Goal: Task Accomplishment & Management: Manage account settings

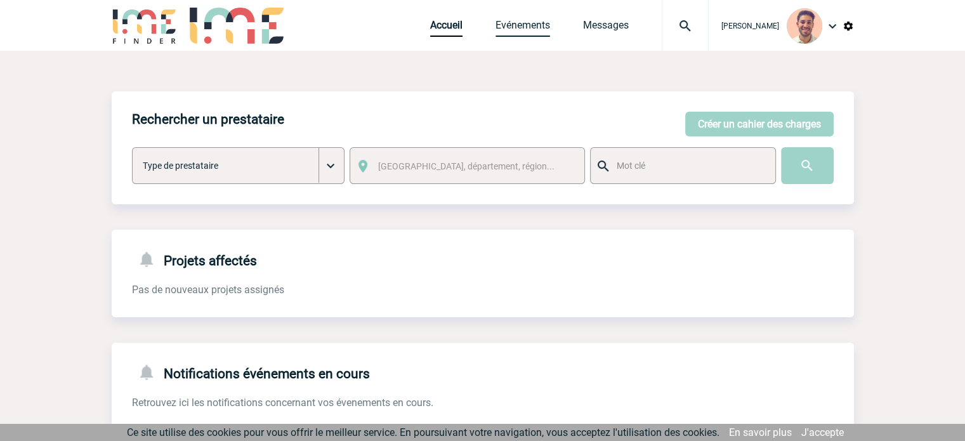
click at [515, 34] on div "Accueil Evénements Messages Projet, client Projet, client" at bounding box center [569, 25] width 279 height 51
click at [527, 23] on link "Evénements" at bounding box center [523, 28] width 55 height 18
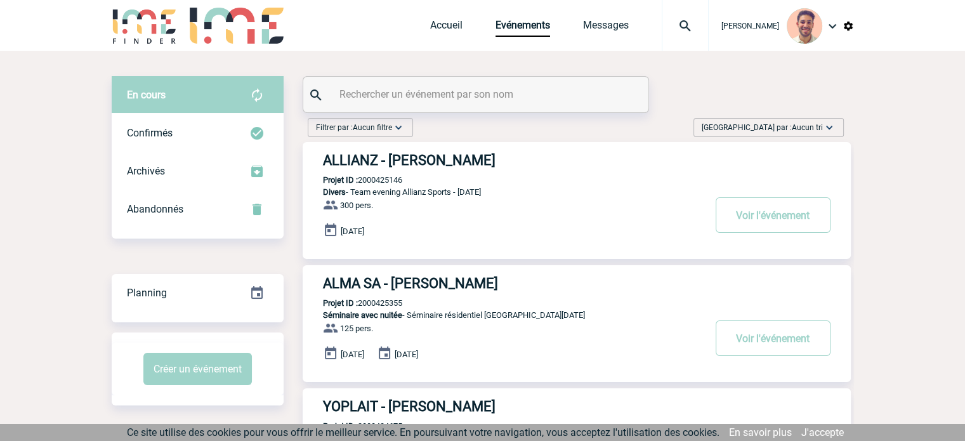
click at [492, 83] on div at bounding box center [475, 95] width 345 height 36
click at [483, 91] on input "text" at bounding box center [477, 94] width 282 height 18
paste input "2000425085"
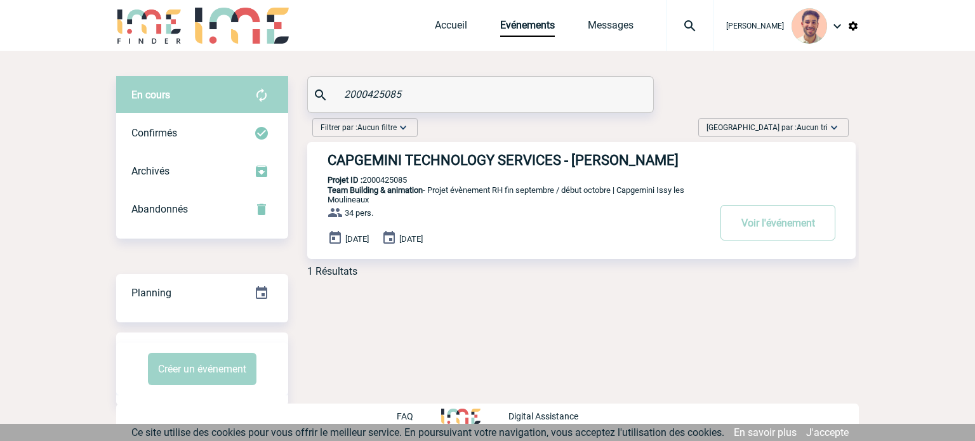
type input "2000425085"
click at [515, 165] on h3 "CAPGEMINI TECHNOLOGY SERVICES - Estelle LETOREY" at bounding box center [517, 160] width 381 height 16
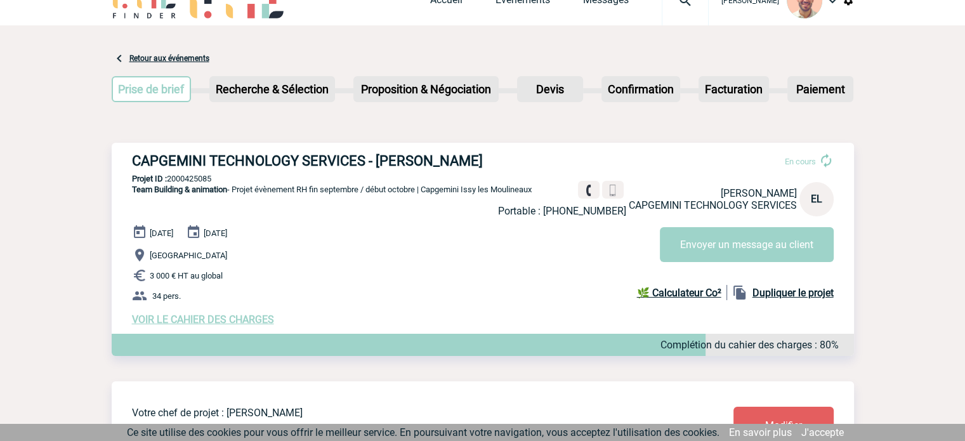
scroll to position [63, 0]
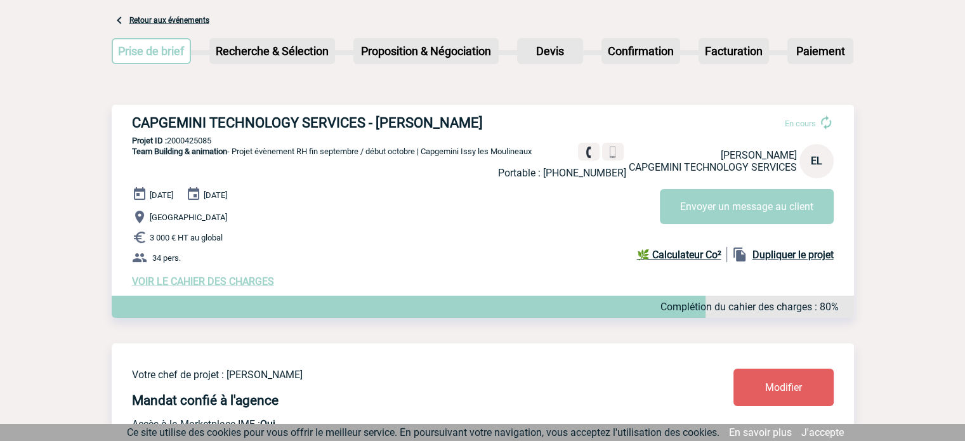
click at [219, 286] on span "VOIR LE CAHIER DES CHARGES" at bounding box center [203, 281] width 142 height 12
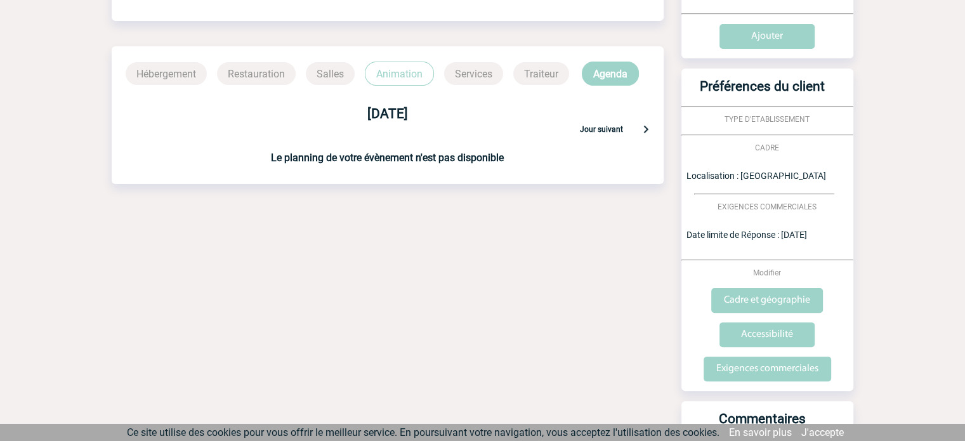
scroll to position [317, 0]
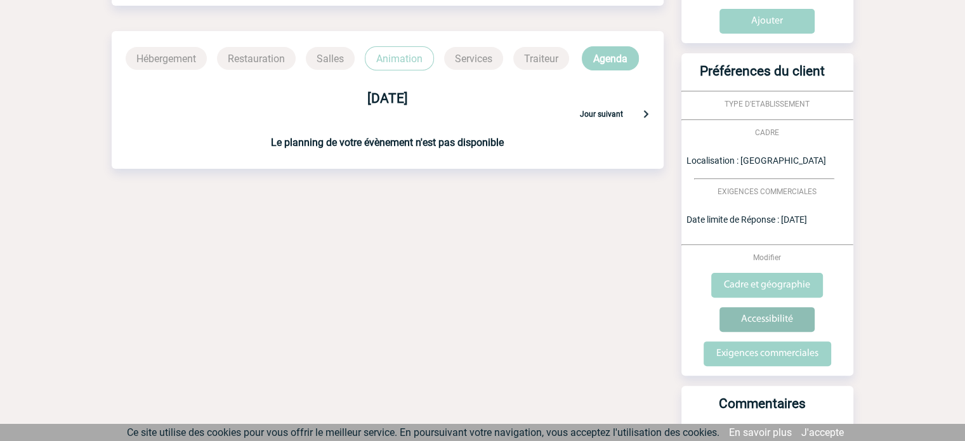
click at [772, 324] on input "Accessibilité" at bounding box center [766, 319] width 95 height 25
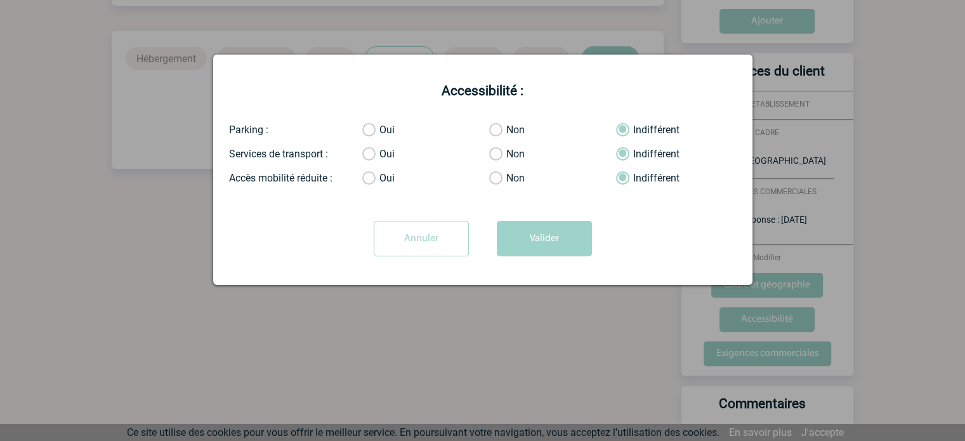
click at [434, 239] on input "Annuler" at bounding box center [421, 239] width 95 height 36
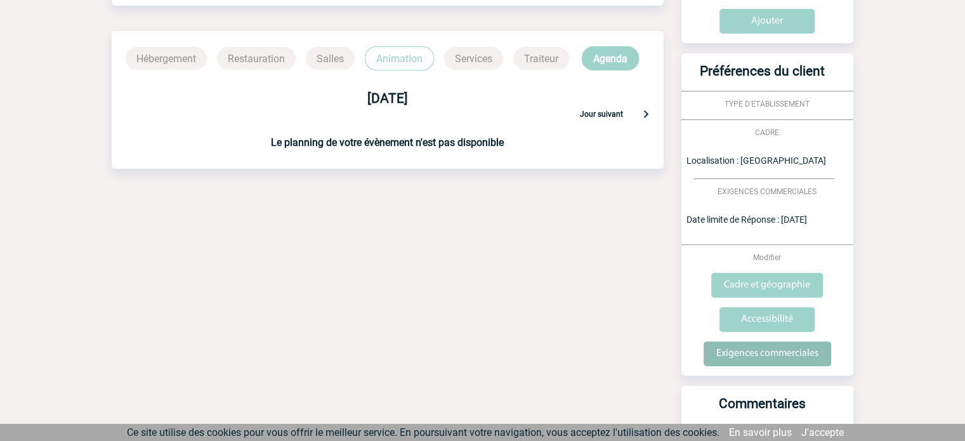
click at [758, 352] on input "Exigences commerciales" at bounding box center [768, 353] width 128 height 25
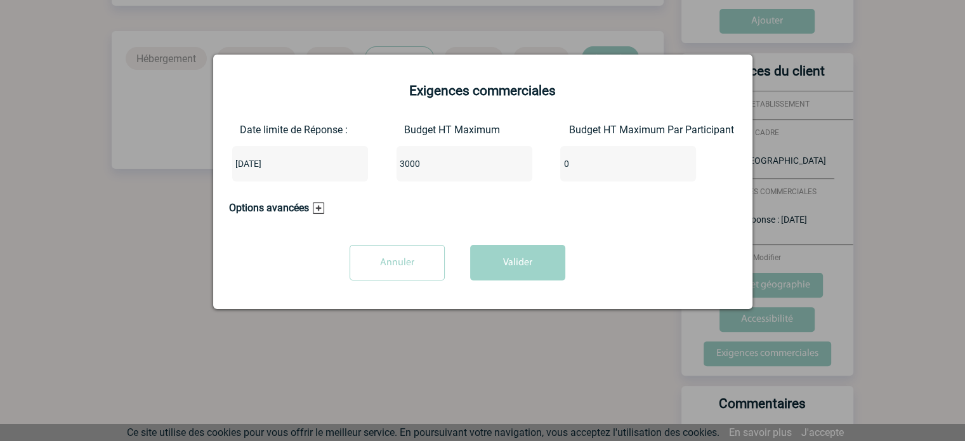
drag, startPoint x: 438, startPoint y: 169, endPoint x: 310, endPoint y: 177, distance: 129.0
click at [310, 177] on div "Date limite de Réponse : [DATE] Budget HT Maximum 3000 Budget HT Maximum Par Pa…" at bounding box center [483, 158] width 508 height 68
type input "10000"
click at [513, 265] on button "Valider" at bounding box center [517, 263] width 95 height 36
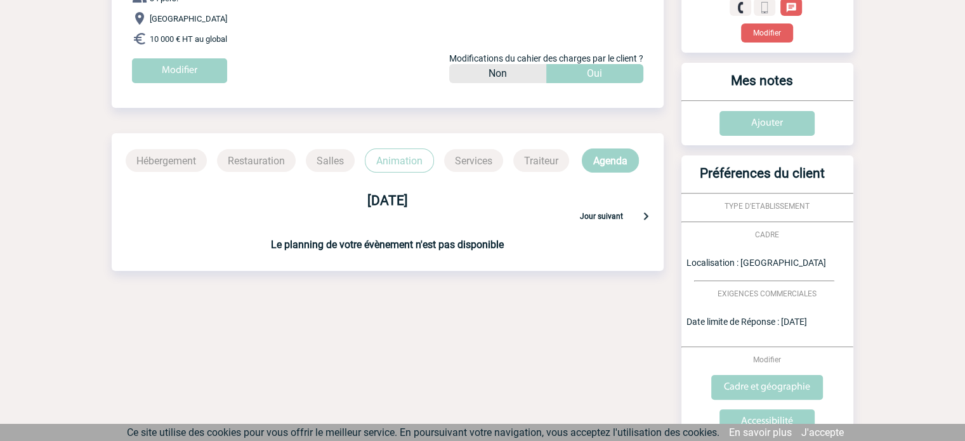
scroll to position [0, 0]
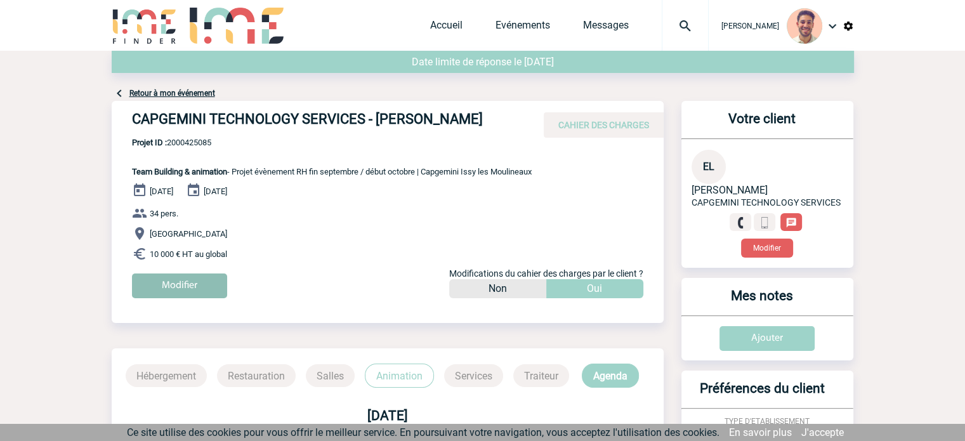
click at [211, 284] on input "Modifier" at bounding box center [179, 285] width 95 height 25
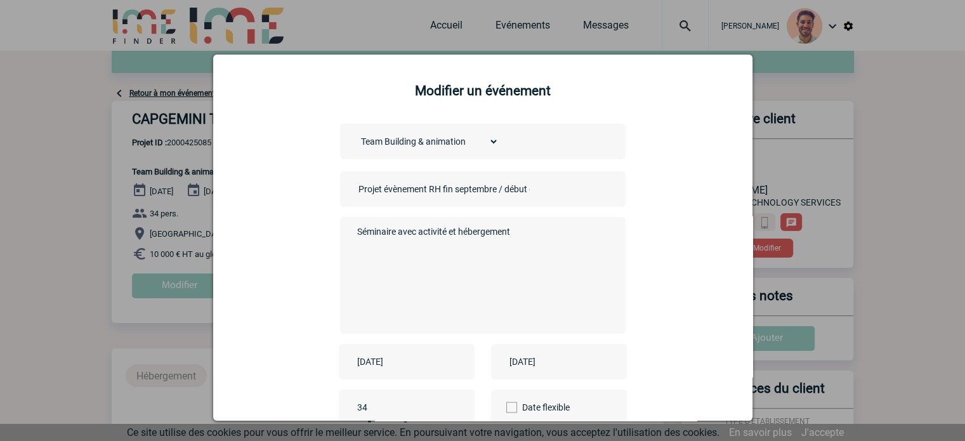
scroll to position [105, 0]
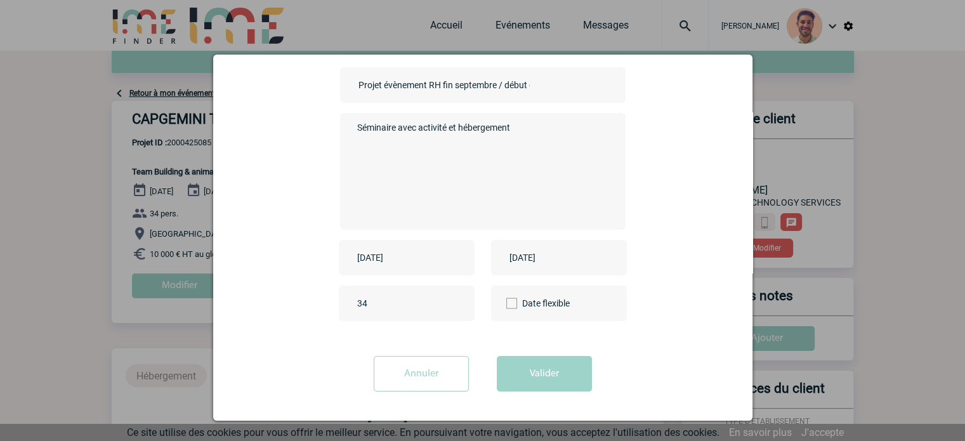
click at [377, 259] on input "[DATE]" at bounding box center [398, 257] width 88 height 16
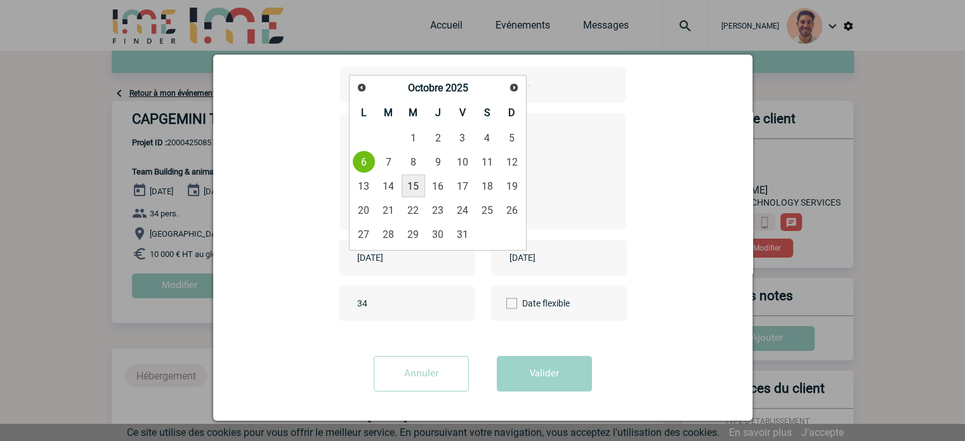
drag, startPoint x: 414, startPoint y: 190, endPoint x: 426, endPoint y: 200, distance: 15.9
click at [414, 190] on link "15" at bounding box center [413, 185] width 23 height 23
type input "[DATE]"
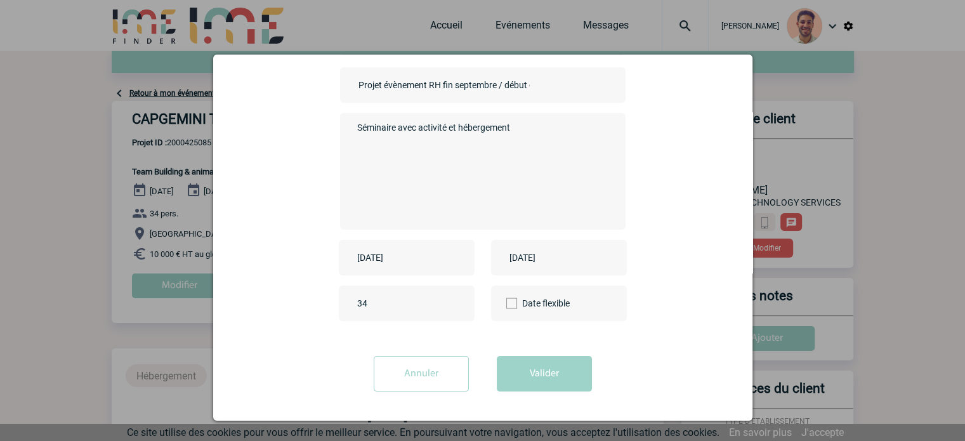
click at [525, 260] on input "[DATE]" at bounding box center [550, 257] width 88 height 16
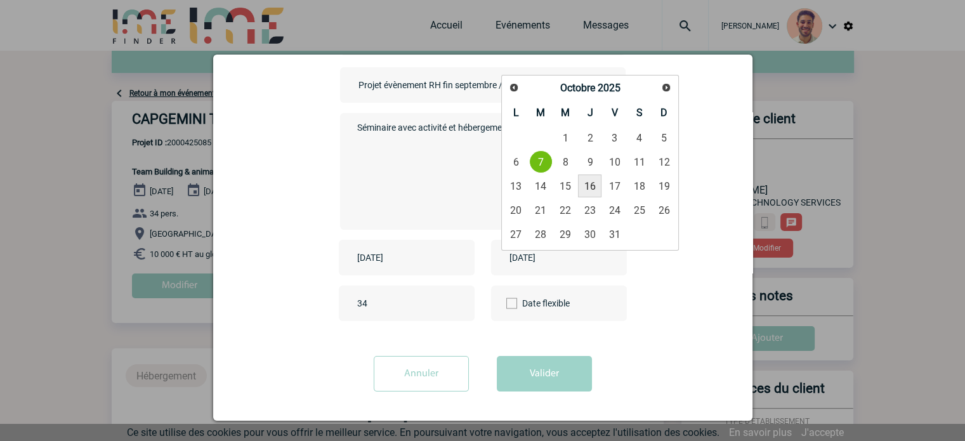
drag, startPoint x: 585, startPoint y: 187, endPoint x: 629, endPoint y: 251, distance: 77.6
click at [586, 187] on link "16" at bounding box center [589, 185] width 23 height 23
type input "[DATE]"
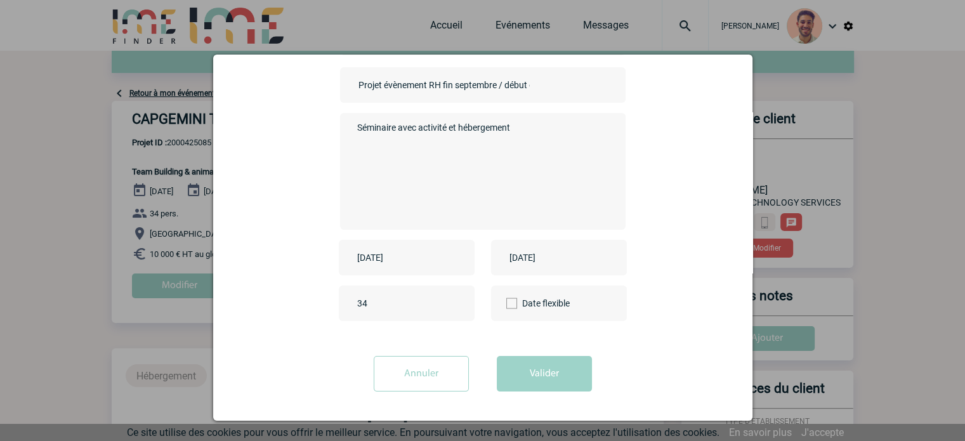
click at [409, 314] on div "34" at bounding box center [407, 304] width 136 height 36
click at [393, 296] on input "34" at bounding box center [413, 303] width 119 height 16
type input "30"
click at [553, 378] on button "Valider" at bounding box center [544, 374] width 95 height 36
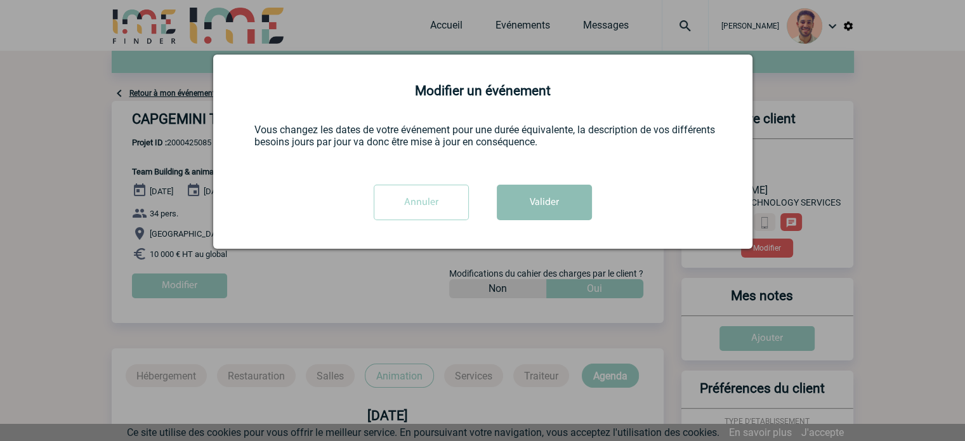
click at [519, 197] on button "Valider" at bounding box center [544, 203] width 95 height 36
click at [565, 201] on button "Valider" at bounding box center [544, 203] width 95 height 36
